Goal: Transaction & Acquisition: Purchase product/service

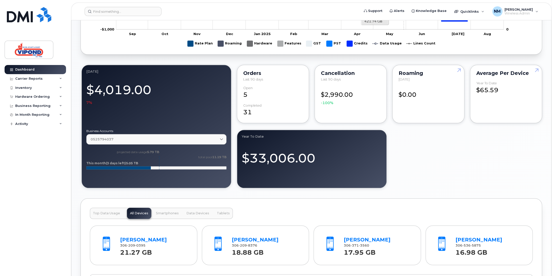
scroll to position [355, 0]
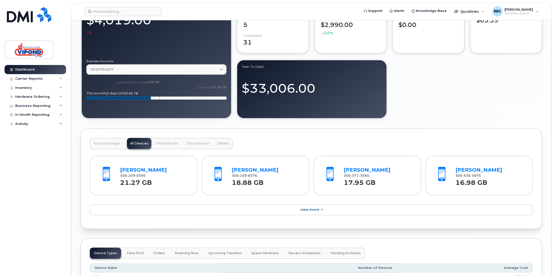
click at [104, 141] on span "Top Data Usage" at bounding box center [106, 143] width 27 height 4
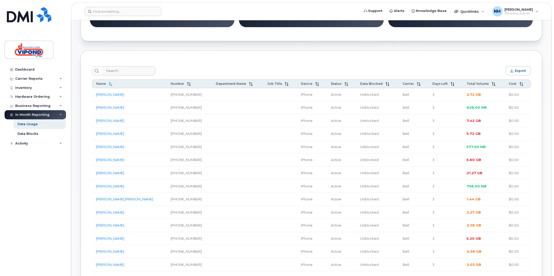
scroll to position [152, 0]
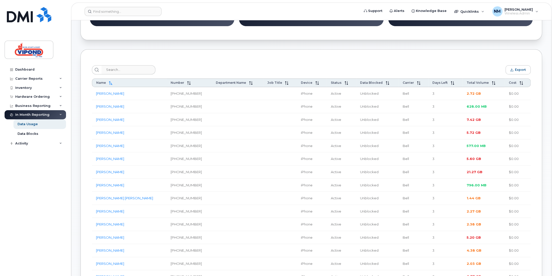
drag, startPoint x: 469, startPoint y: 83, endPoint x: 497, endPoint y: 104, distance: 34.7
click at [469, 83] on span "Total Volume" at bounding box center [478, 83] width 22 height 4
click at [468, 83] on span "Total Volume" at bounding box center [478, 83] width 22 height 4
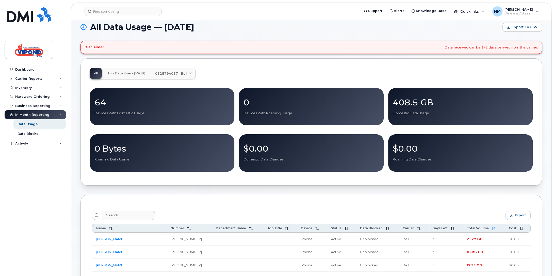
scroll to position [0, 0]
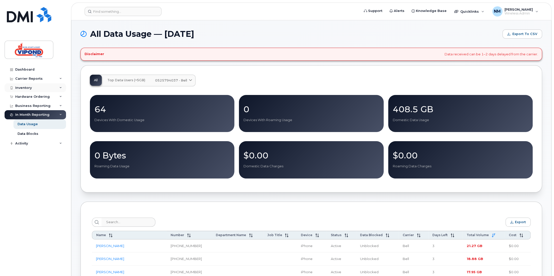
click at [23, 88] on div "Inventory" at bounding box center [23, 88] width 17 height 4
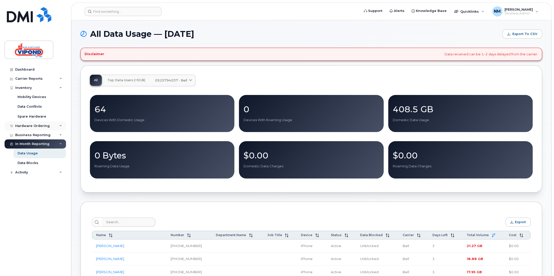
click at [26, 124] on div "Hardware Ordering" at bounding box center [32, 126] width 35 height 4
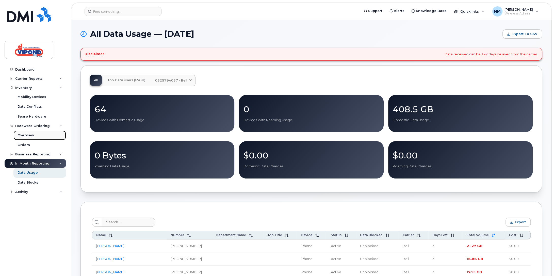
click at [27, 136] on div "Overview" at bounding box center [26, 135] width 17 height 5
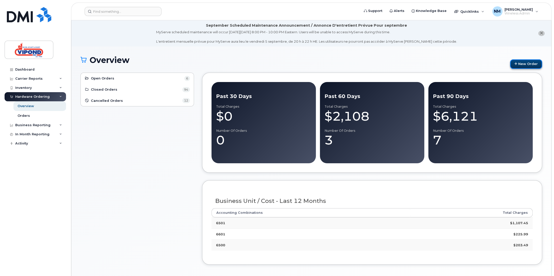
click at [527, 63] on link "New Order" at bounding box center [526, 63] width 32 height 9
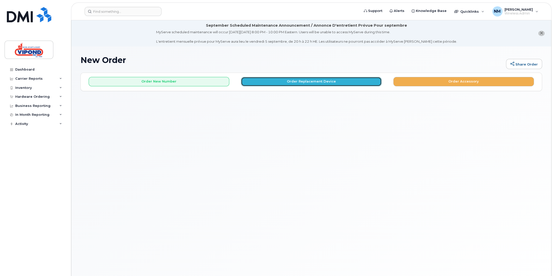
click at [298, 83] on button "Order Replacement Device" at bounding box center [311, 81] width 141 height 9
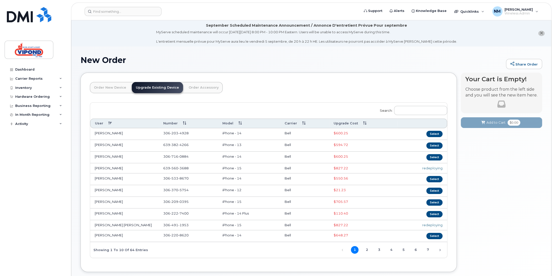
click at [352, 120] on th "Upgrade Cost" at bounding box center [363, 123] width 69 height 9
